Goal: Unclear

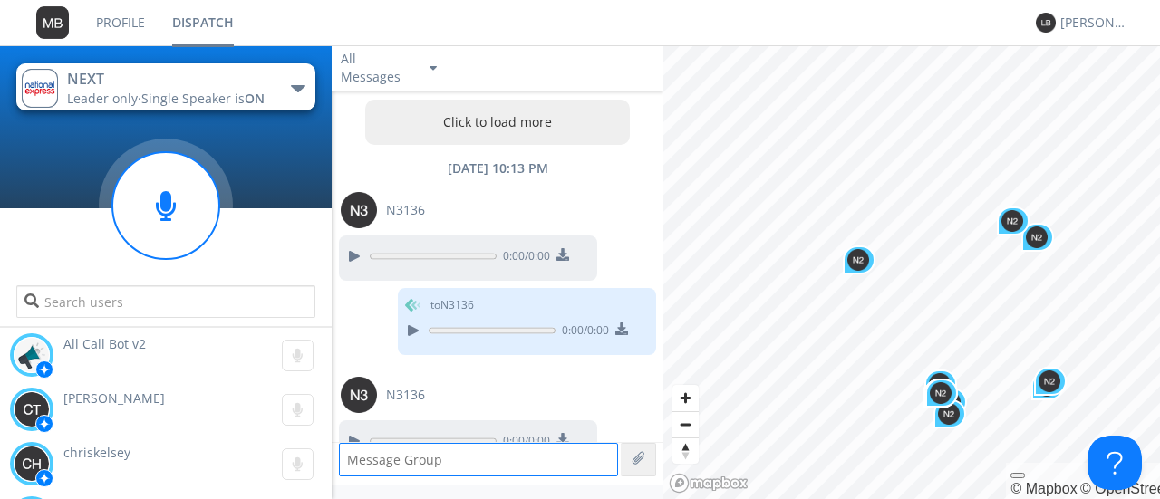
scroll to position [4343, 0]
